Goal: Information Seeking & Learning: Learn about a topic

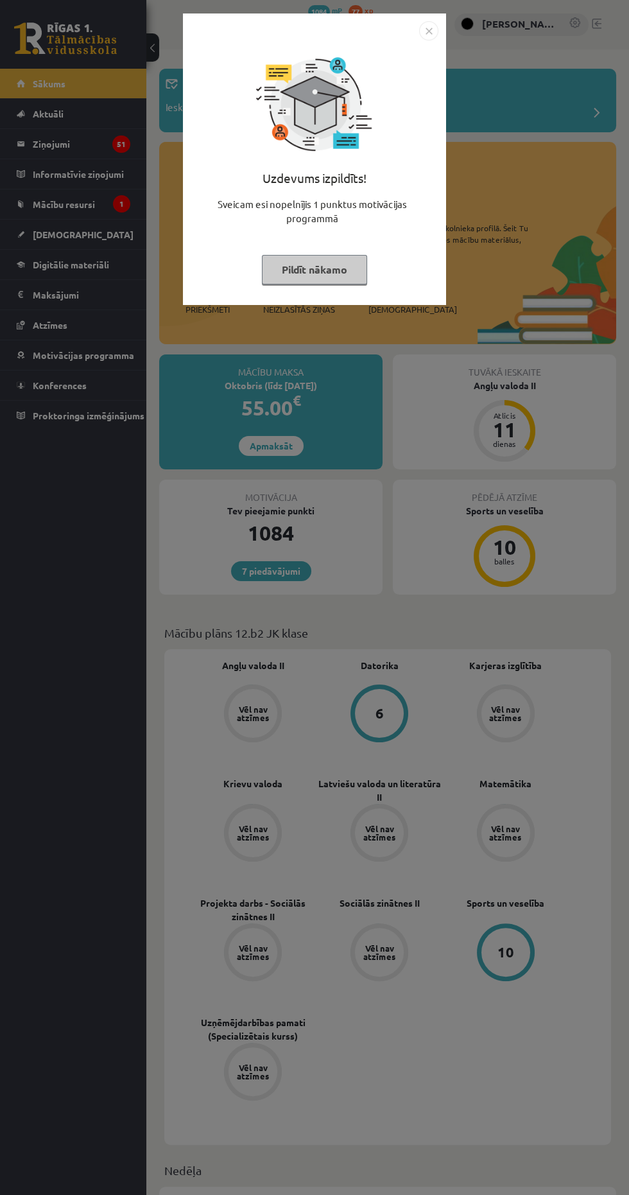
click at [324, 271] on button "Pildīt nākamo" at bounding box center [314, 270] width 105 height 30
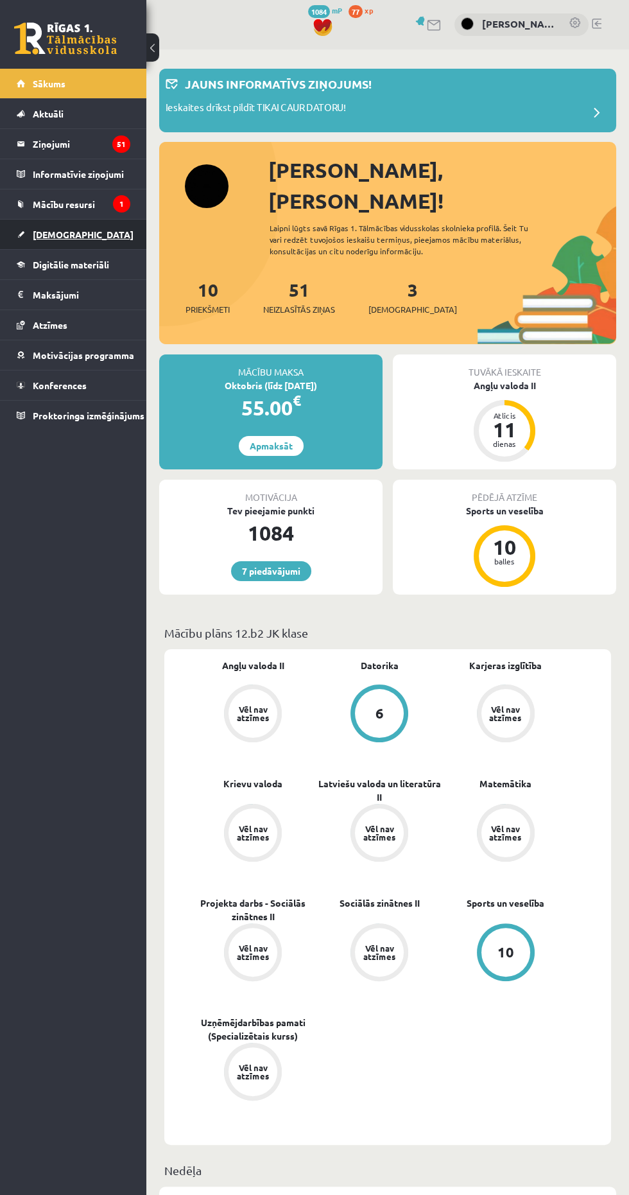
click at [38, 231] on span "[DEMOGRAPHIC_DATA]" at bounding box center [83, 235] width 101 height 12
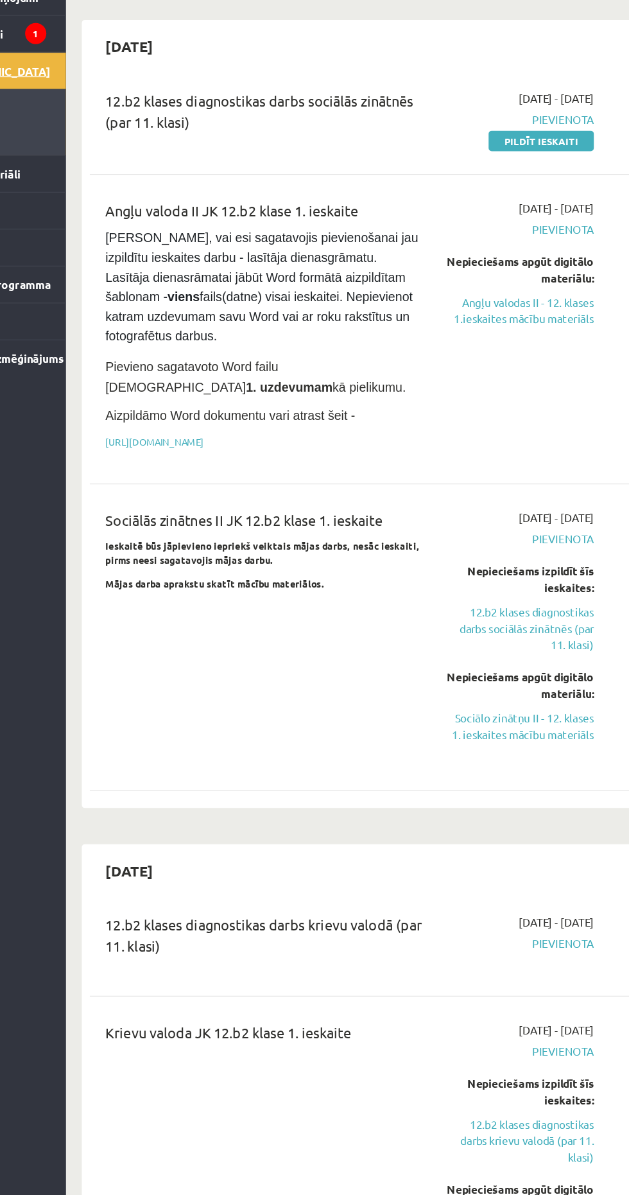
scroll to position [710, 0]
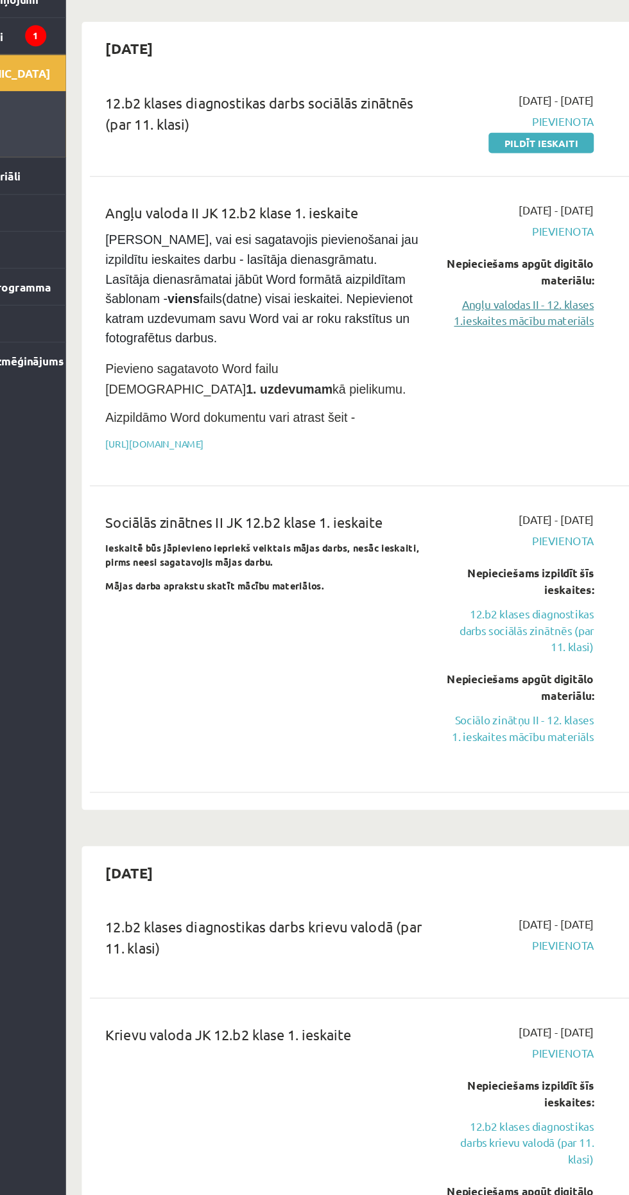
click at [524, 418] on link "Angļu valodas II - 12. klases 1.ieskaites mācību materiāls" at bounding box center [518, 430] width 120 height 27
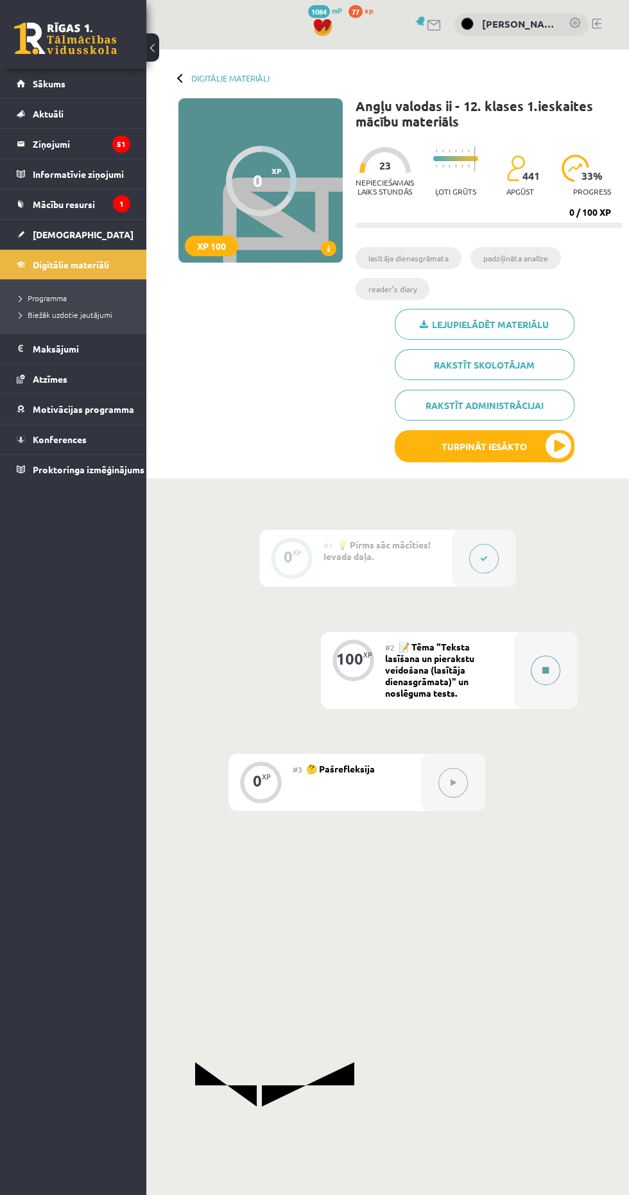
click at [546, 670] on icon at bounding box center [546, 670] width 6 height 8
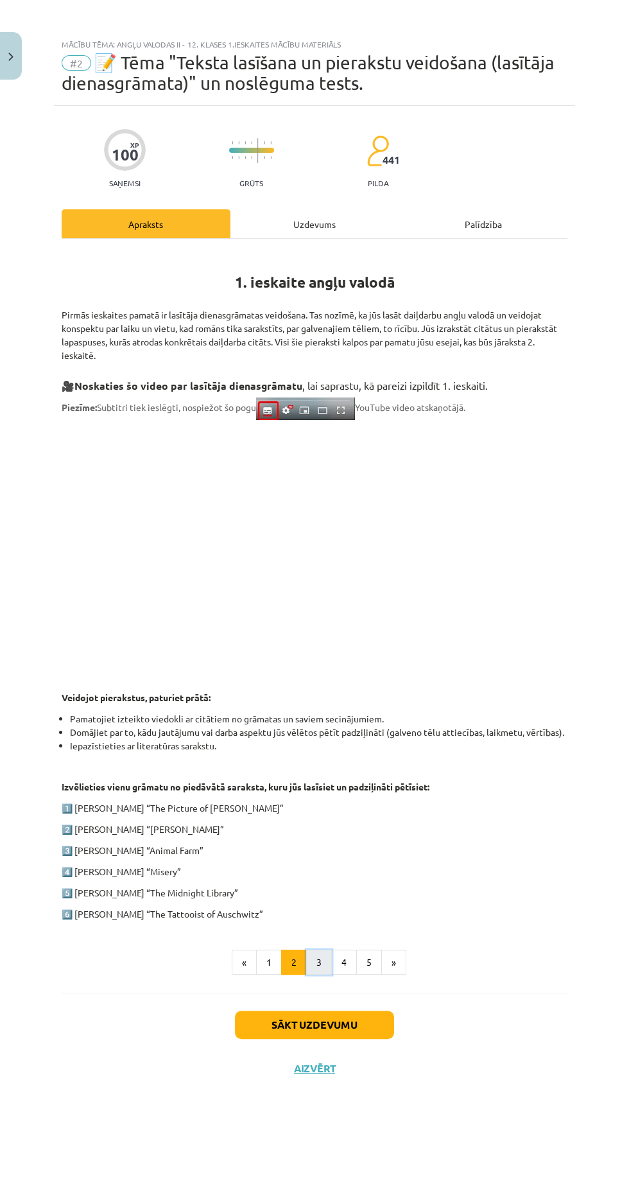
click at [318, 961] on button "3" at bounding box center [319, 963] width 26 height 26
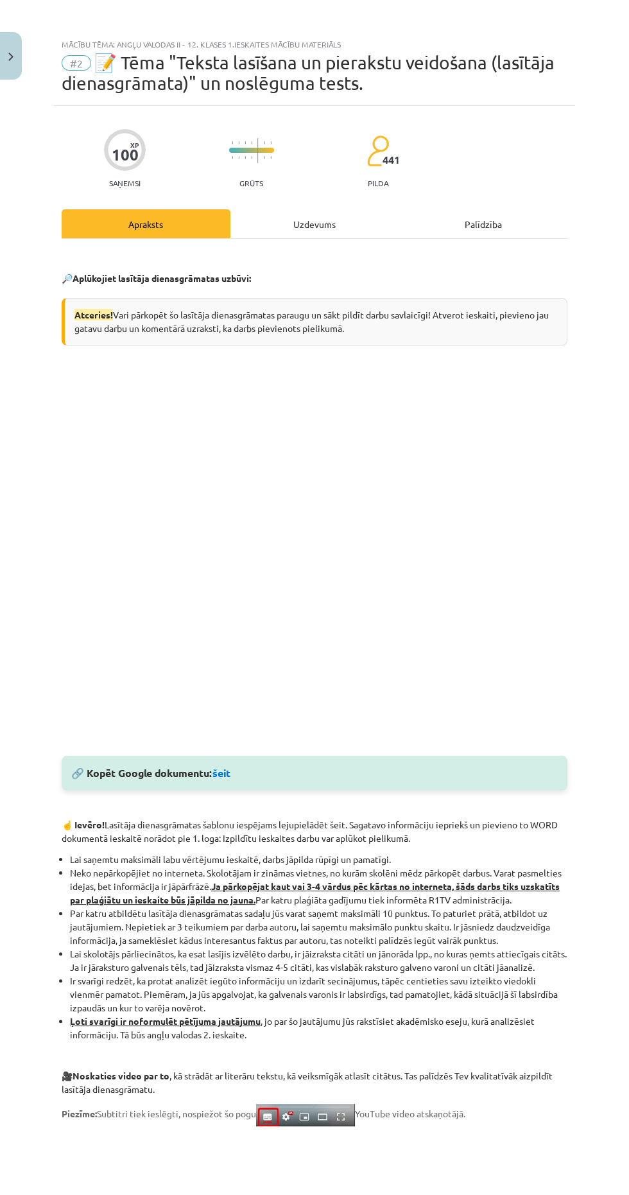
scroll to position [283, 0]
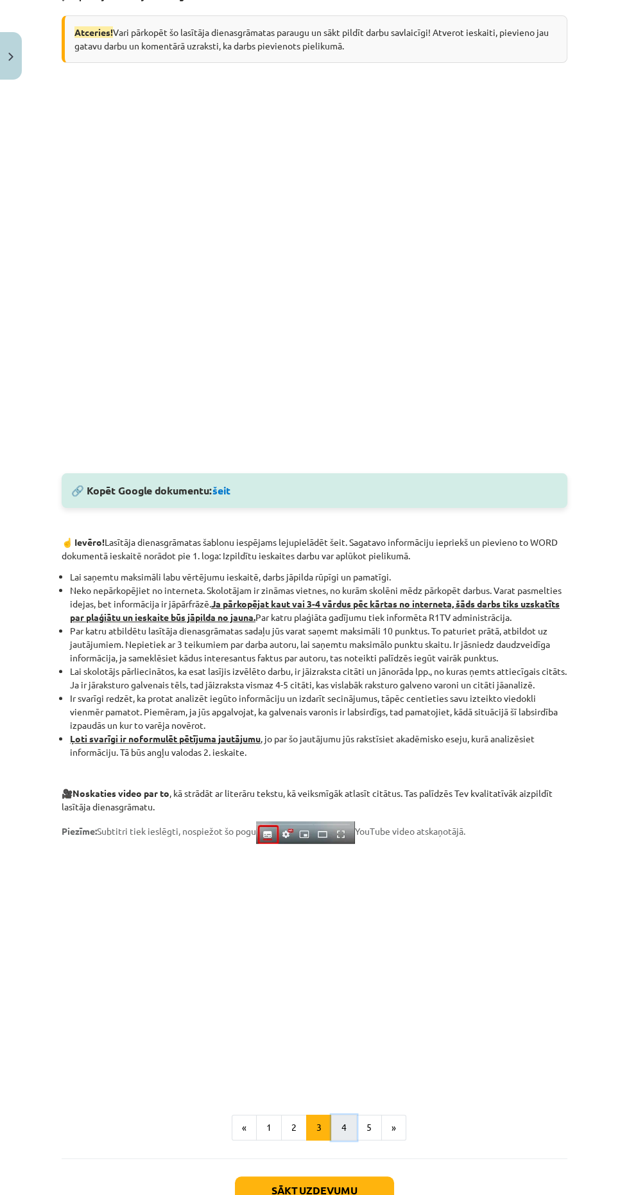
click at [343, 1115] on button "4" at bounding box center [344, 1128] width 26 height 26
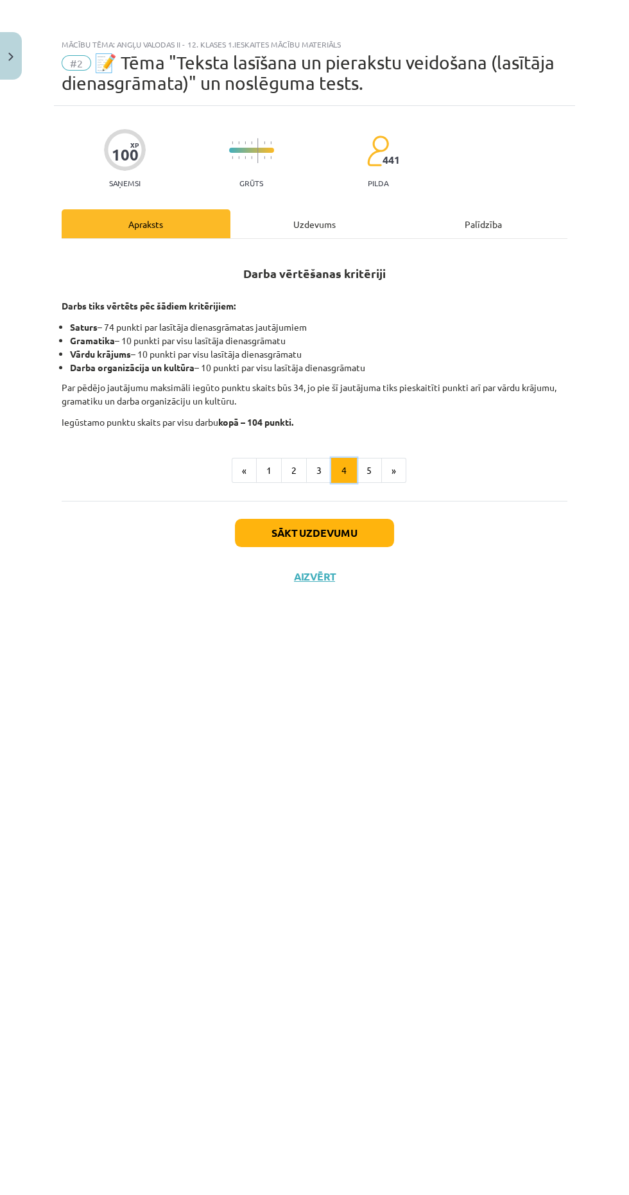
scroll to position [0, 0]
click at [367, 469] on button "5" at bounding box center [369, 471] width 26 height 26
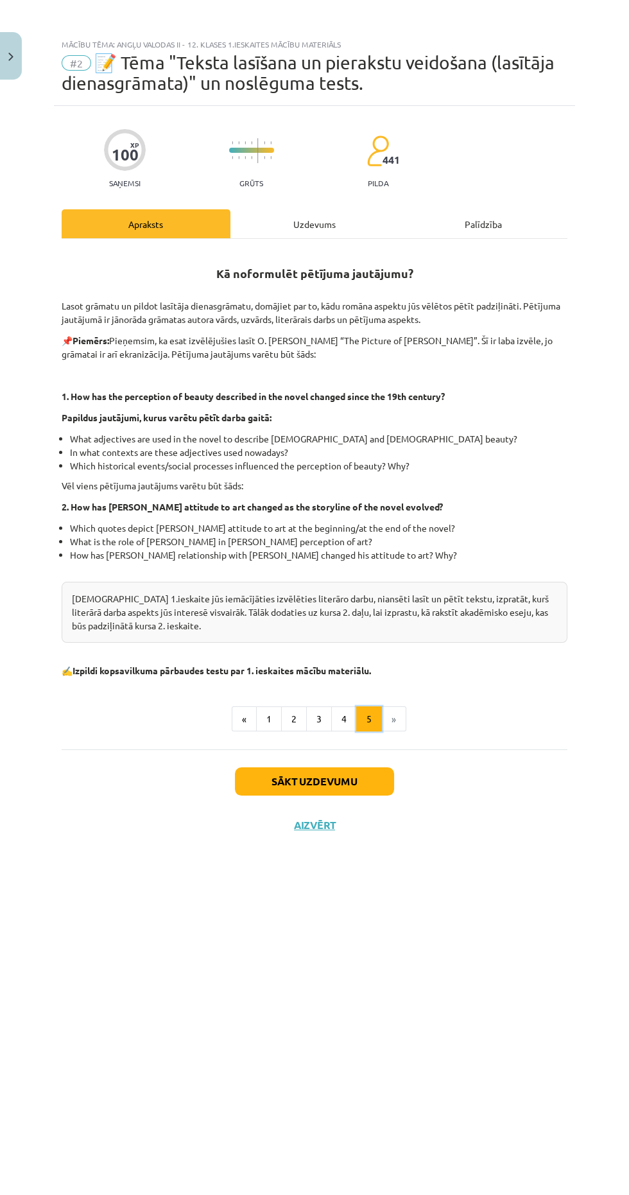
scroll to position [92, 0]
click at [302, 819] on button "Aizvērt" at bounding box center [314, 825] width 49 height 13
